Goal: Task Accomplishment & Management: Complete application form

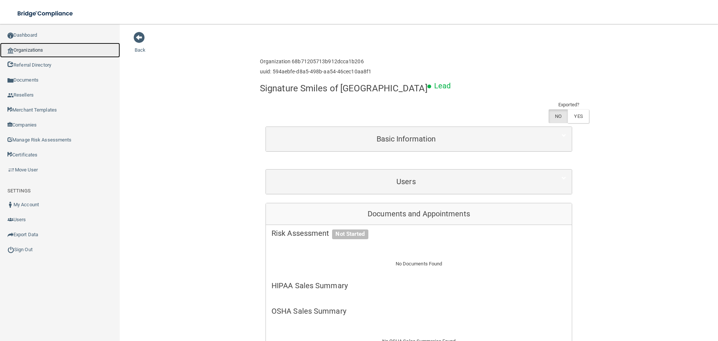
click at [51, 53] on link "Organizations" at bounding box center [60, 50] width 120 height 15
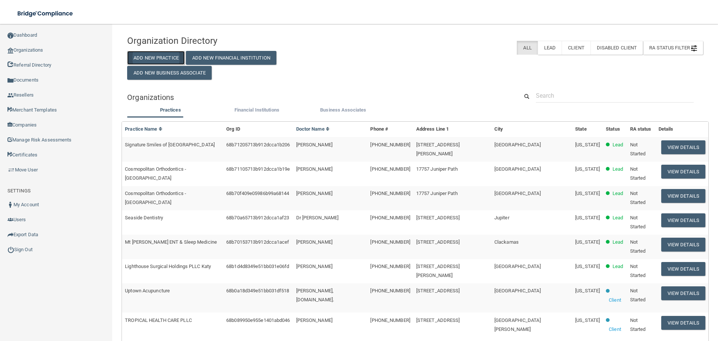
click at [151, 51] on button "Add New Practice" at bounding box center [156, 58] width 58 height 14
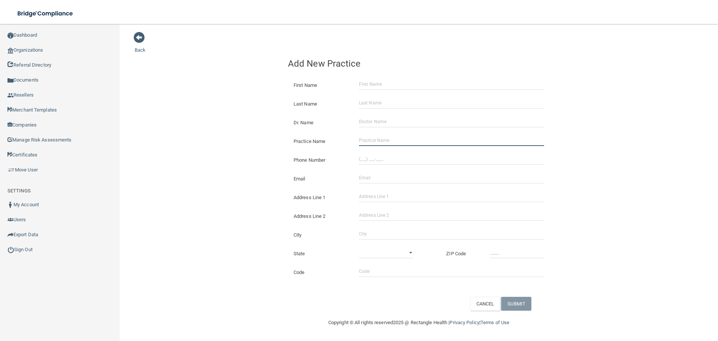
drag, startPoint x: 417, startPoint y: 135, endPoint x: 417, endPoint y: 143, distance: 7.9
click at [417, 135] on input "Practice Name" at bounding box center [451, 140] width 185 height 11
paste input "[PERSON_NAME] Vista Family Medicine"
type input "[PERSON_NAME] Vista Family Medicine"
click at [410, 161] on input "(___) ___-____" at bounding box center [451, 158] width 185 height 11
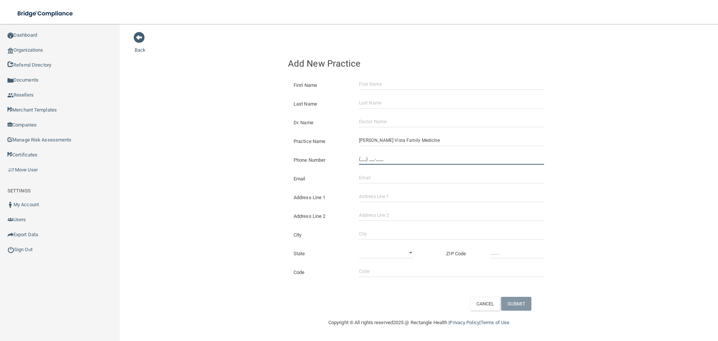
paste input "956) 412-2836"
type input "[PHONE_NUMBER]"
drag, startPoint x: 256, startPoint y: 141, endPoint x: 458, endPoint y: 138, distance: 201.9
click at [260, 141] on div "Back Add New Practice First Name Last Name Dr. Name Practice Name [PERSON_NAME]…" at bounding box center [419, 170] width 568 height 279
click at [380, 197] on input "Address Line 1" at bounding box center [451, 196] width 185 height 11
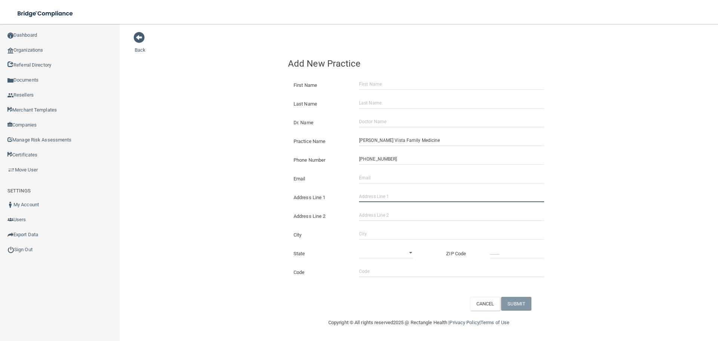
paste input "[STREET_ADDRESS]"
drag, startPoint x: 421, startPoint y: 197, endPoint x: 400, endPoint y: 197, distance: 20.6
click at [400, 197] on input "[STREET_ADDRESS]" at bounding box center [451, 196] width 185 height 11
type input "[STREET_ADDRESS]"
click at [394, 215] on input "Address Line 2" at bounding box center [451, 214] width 185 height 11
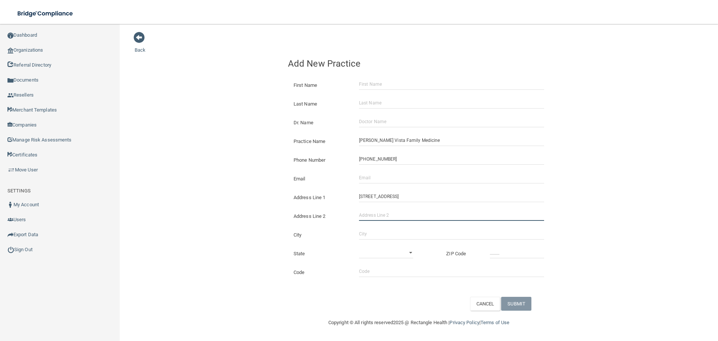
paste input "Suite 1"
type input "Suite 1"
click at [366, 237] on input "City" at bounding box center [451, 233] width 185 height 11
click at [360, 232] on input "[GEOGRAPHIC_DATA]" at bounding box center [451, 233] width 185 height 11
type input "[GEOGRAPHIC_DATA]"
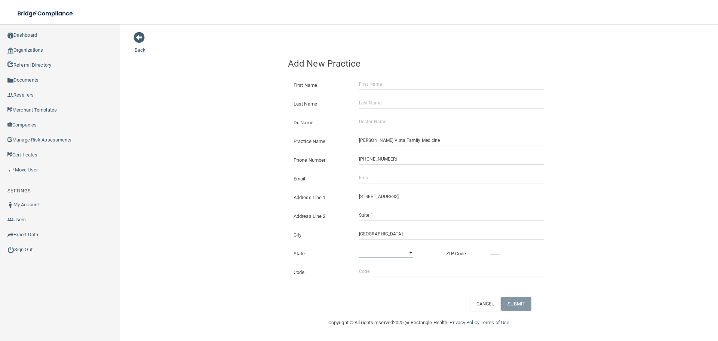
click at [369, 248] on select "[US_STATE] [US_STATE] [US_STATE] [US_STATE] [US_STATE] [US_STATE] [US_STATE] [U…" at bounding box center [386, 252] width 54 height 11
select select "43"
click at [359, 247] on select "[US_STATE] [US_STATE] [US_STATE] [US_STATE] [US_STATE] [US_STATE] [US_STATE] [U…" at bounding box center [386, 252] width 54 height 11
click at [507, 253] on input "_____" at bounding box center [517, 252] width 54 height 11
type input "78550"
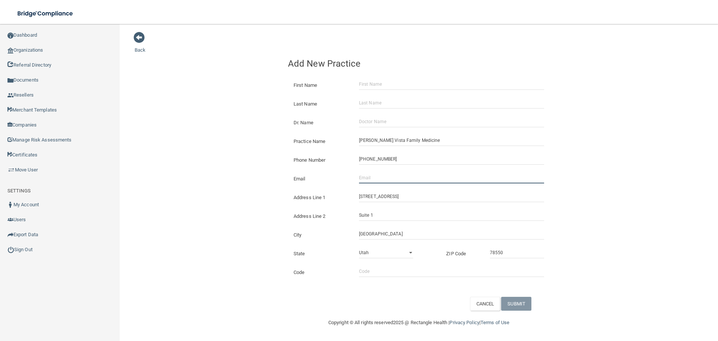
click at [399, 174] on input "Email" at bounding box center [451, 177] width 185 height 11
paste input "[EMAIL_ADDRESS][DOMAIN_NAME]"
click at [376, 120] on input "Dr. Name" at bounding box center [451, 121] width 185 height 11
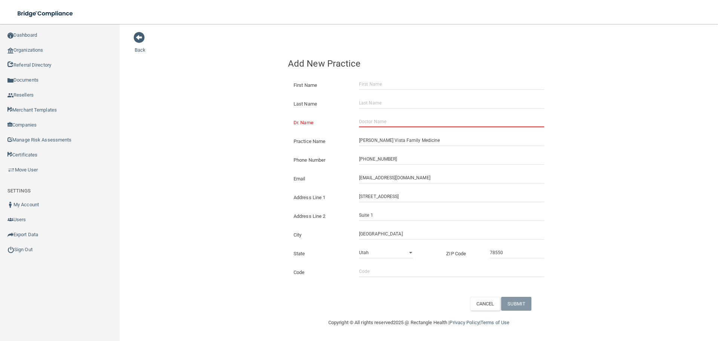
drag, startPoint x: 359, startPoint y: 178, endPoint x: 379, endPoint y: 182, distance: 21.4
click at [358, 178] on div "[EMAIL_ADDRESS][DOMAIN_NAME] The email address is already taken" at bounding box center [451, 177] width 196 height 11
click at [359, 178] on input "[EMAIL_ADDRESS][DOMAIN_NAME]" at bounding box center [451, 177] width 185 height 11
type input "[EMAIL_ADDRESS][DOMAIN_NAME]"
click at [390, 119] on input "Dr. Name" at bounding box center [451, 121] width 185 height 11
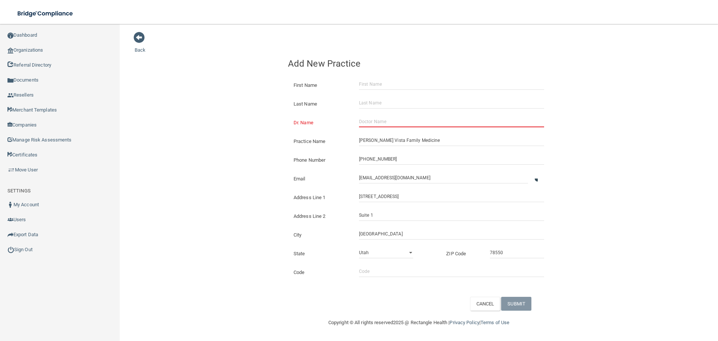
paste input "[PERSON_NAME]"
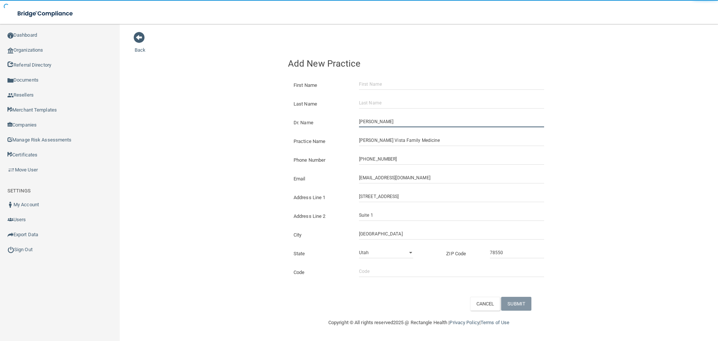
type input "[PERSON_NAME]"
click at [222, 119] on div "Back Add New Practice First Name Last Name Dr. Name [PERSON_NAME] Practice Name…" at bounding box center [419, 170] width 568 height 279
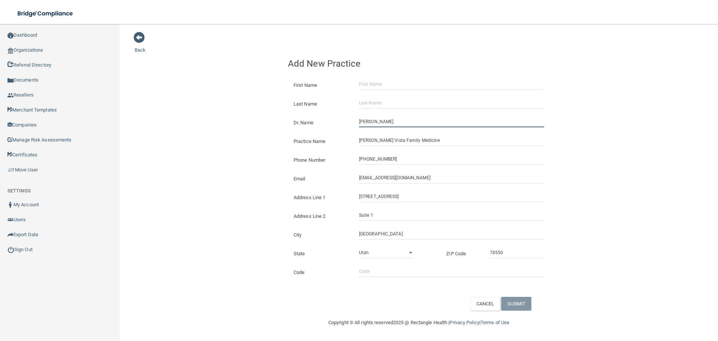
click at [383, 122] on input "[PERSON_NAME]" at bounding box center [451, 121] width 185 height 11
click at [368, 82] on div "First Name" at bounding box center [418, 82] width 273 height 19
click at [378, 86] on input "First Name" at bounding box center [451, 84] width 185 height 11
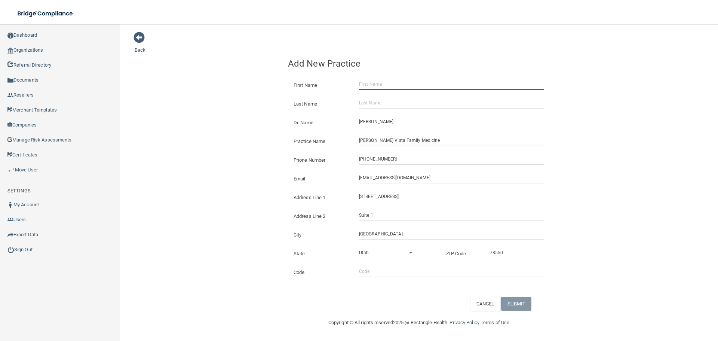
paste input "[PERSON_NAME]"
click at [383, 86] on input "[PERSON_NAME]" at bounding box center [451, 84] width 185 height 11
click at [390, 99] on input "Last Name" at bounding box center [451, 102] width 185 height 11
click at [378, 84] on input "[PERSON_NAME]" at bounding box center [451, 84] width 185 height 11
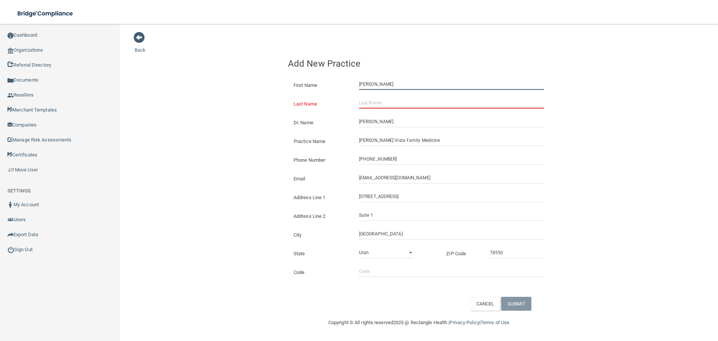
click at [379, 84] on input "[PERSON_NAME]" at bounding box center [451, 84] width 185 height 11
click at [380, 84] on input "[PERSON_NAME]" at bounding box center [451, 84] width 185 height 11
type input "[PERSON_NAME]"
click at [398, 105] on input "Last Name" at bounding box center [451, 102] width 185 height 11
paste input "[PERSON_NAME]"
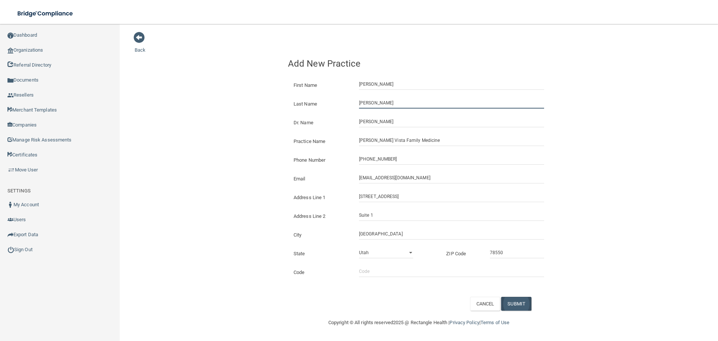
type input "[PERSON_NAME]"
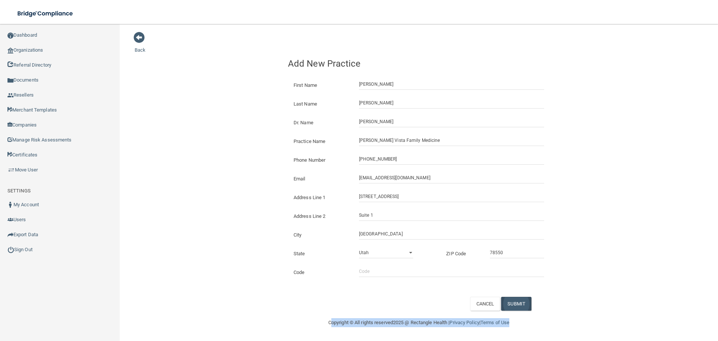
click at [515, 310] on main "Back Add New Practice First Name [PERSON_NAME] Last Name [PERSON_NAME] Dr. Name…" at bounding box center [419, 182] width 598 height 317
click at [519, 300] on button "SUBMIT" at bounding box center [516, 303] width 30 height 14
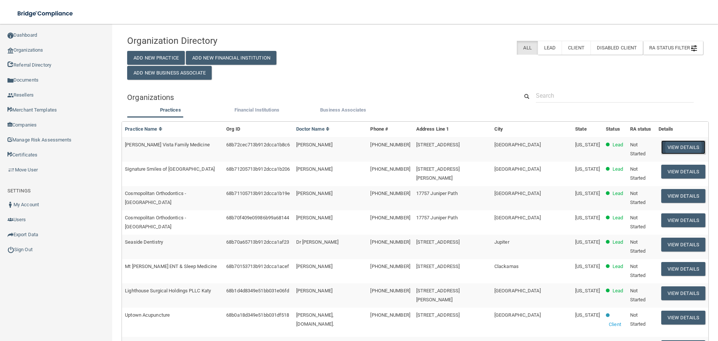
click at [664, 148] on button "View Details" at bounding box center [683, 147] width 44 height 14
